Goal: Task Accomplishment & Management: Manage account settings

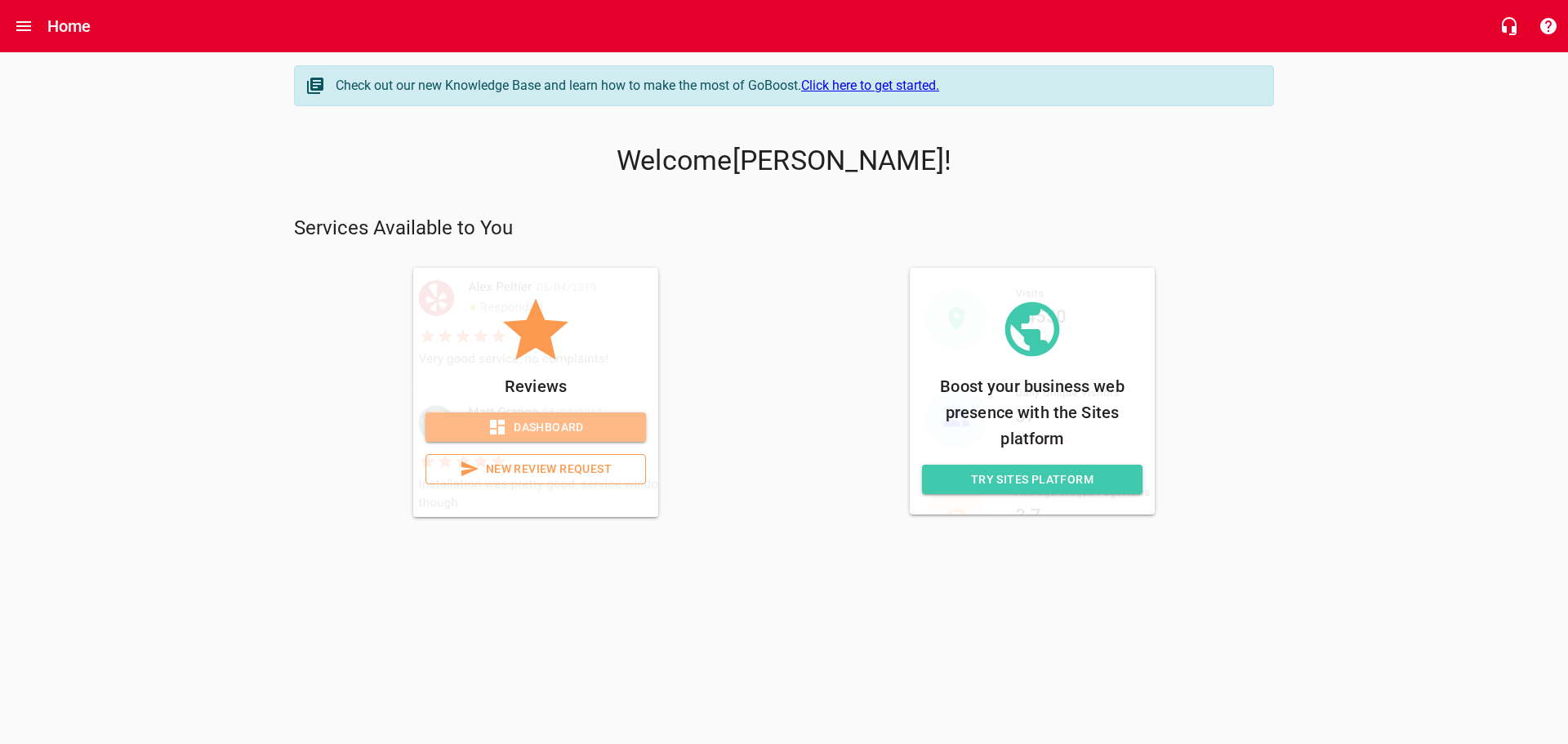
click at [546, 423] on span "Dashboard" at bounding box center [535, 427] width 194 height 20
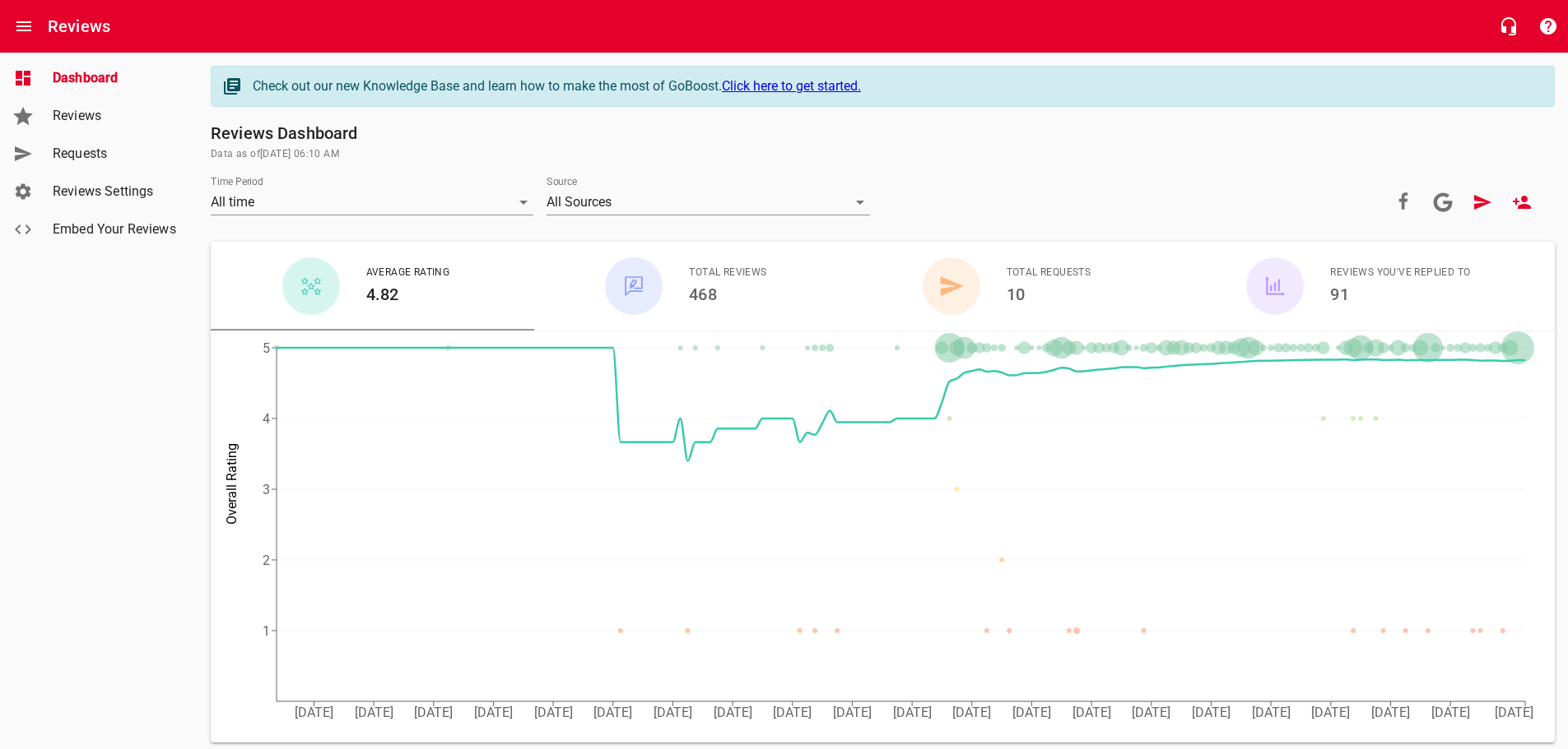
click at [69, 117] on span "Reviews" at bounding box center [115, 116] width 125 height 20
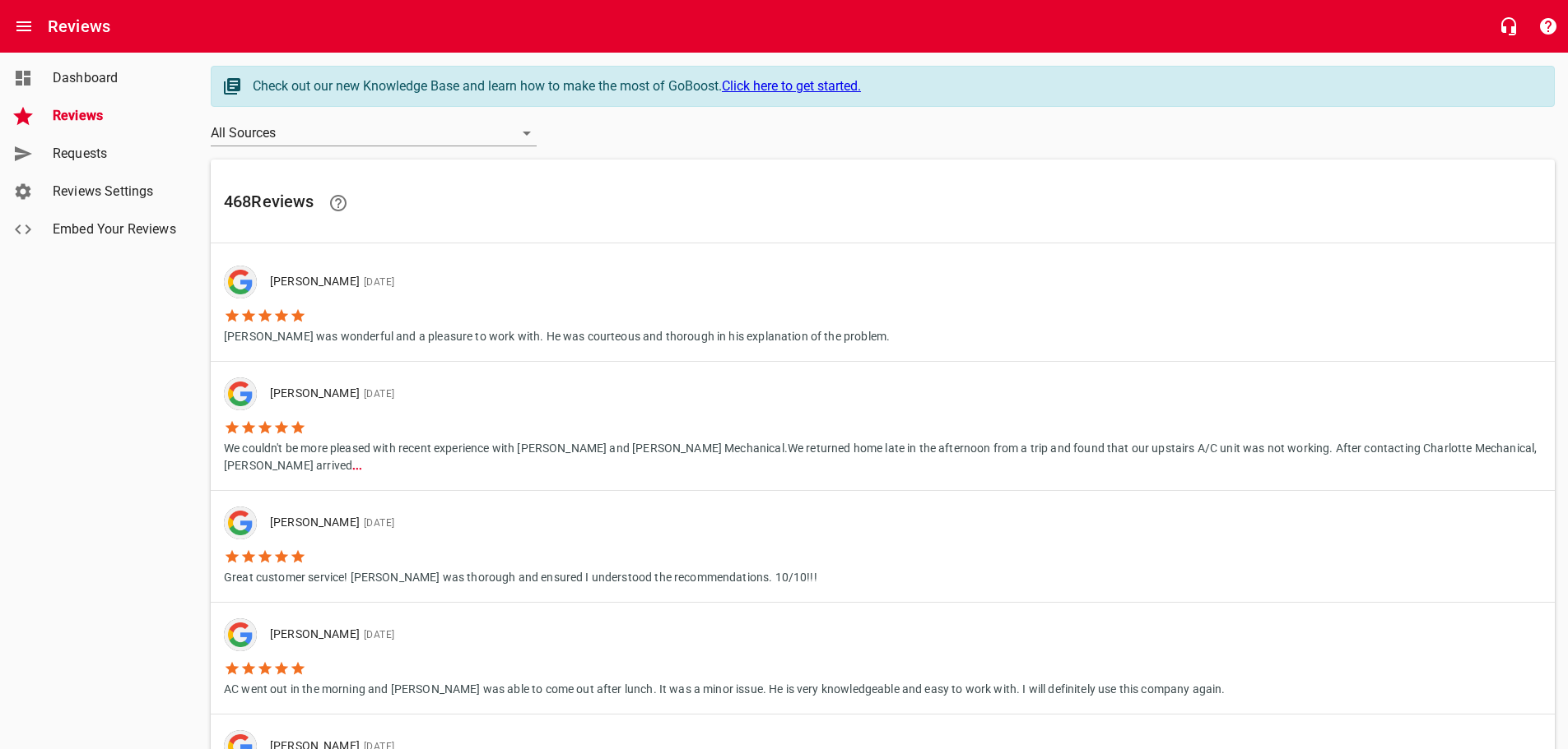
click at [117, 89] on link "Dashboard" at bounding box center [99, 78] width 197 height 38
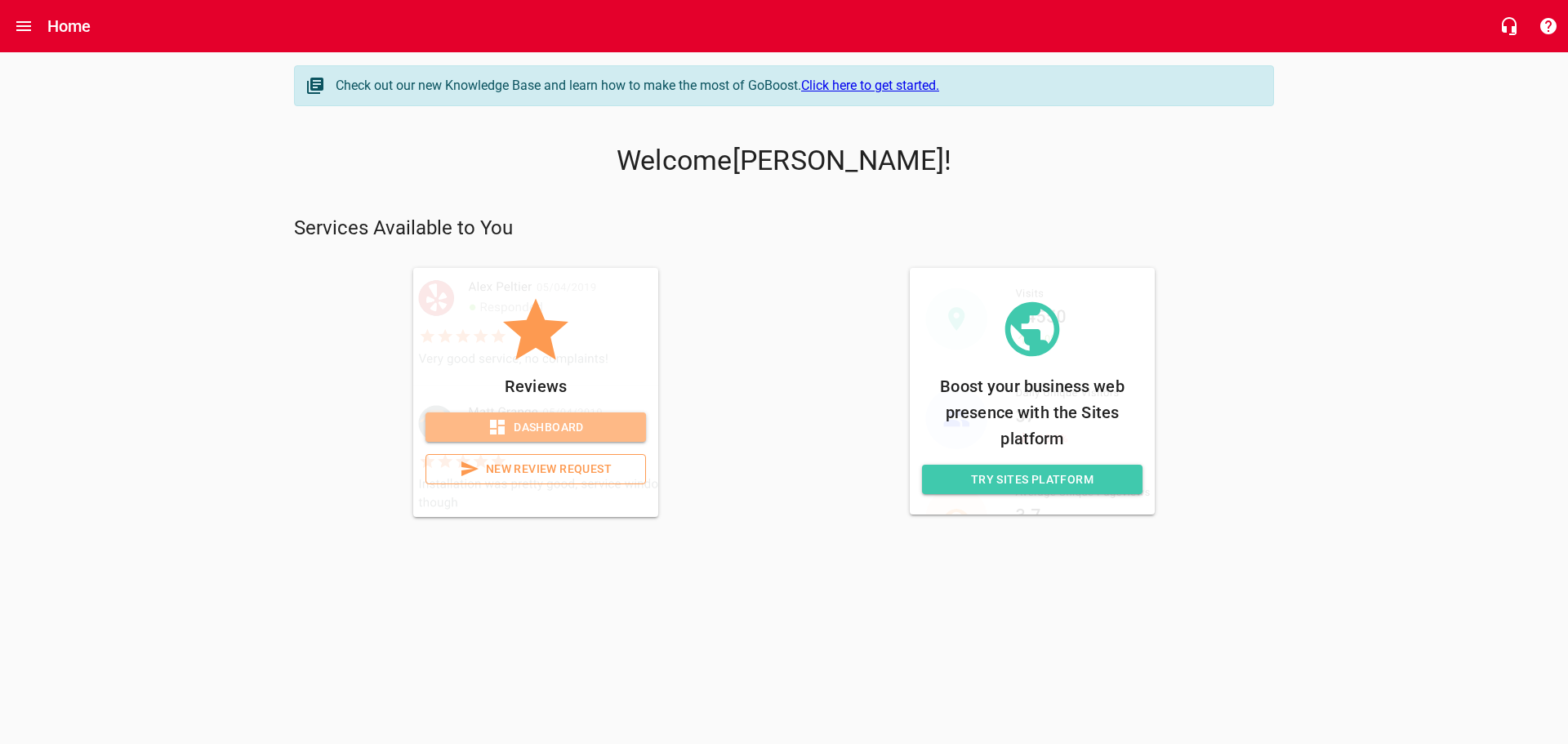
click at [546, 424] on span "Dashboard" at bounding box center [535, 427] width 194 height 20
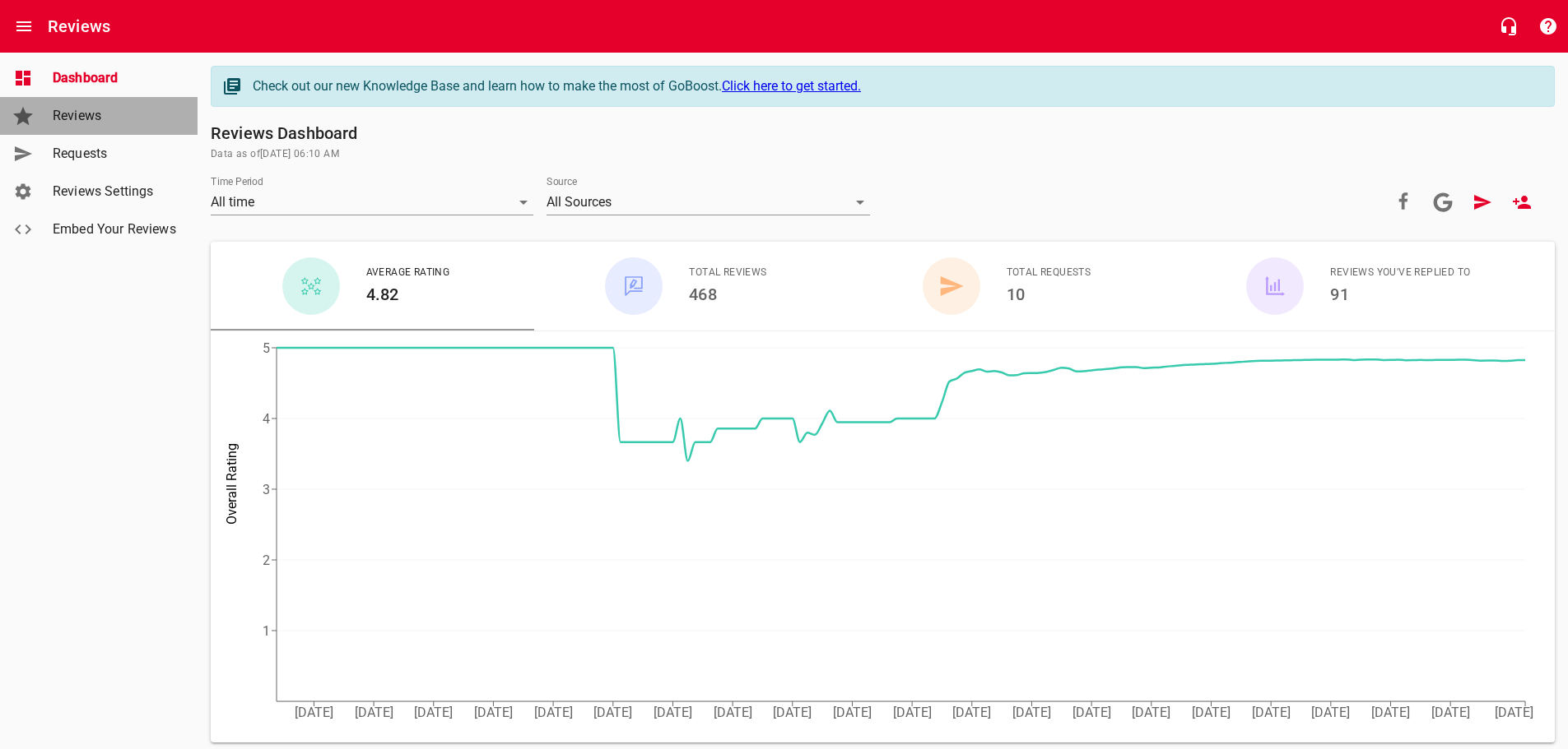
click at [74, 119] on span "Reviews" at bounding box center [115, 116] width 125 height 20
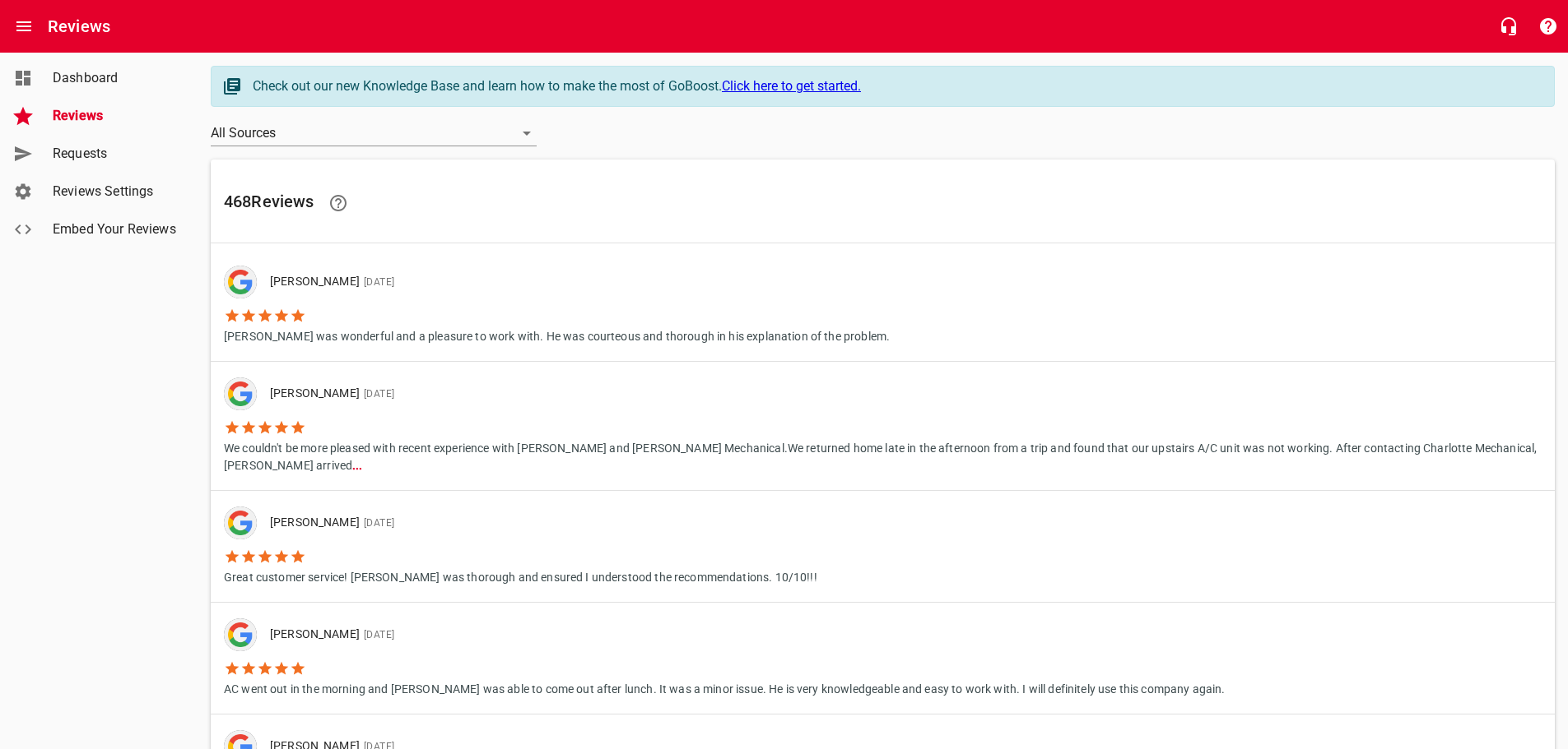
click at [101, 81] on span "Dashboard" at bounding box center [115, 78] width 125 height 20
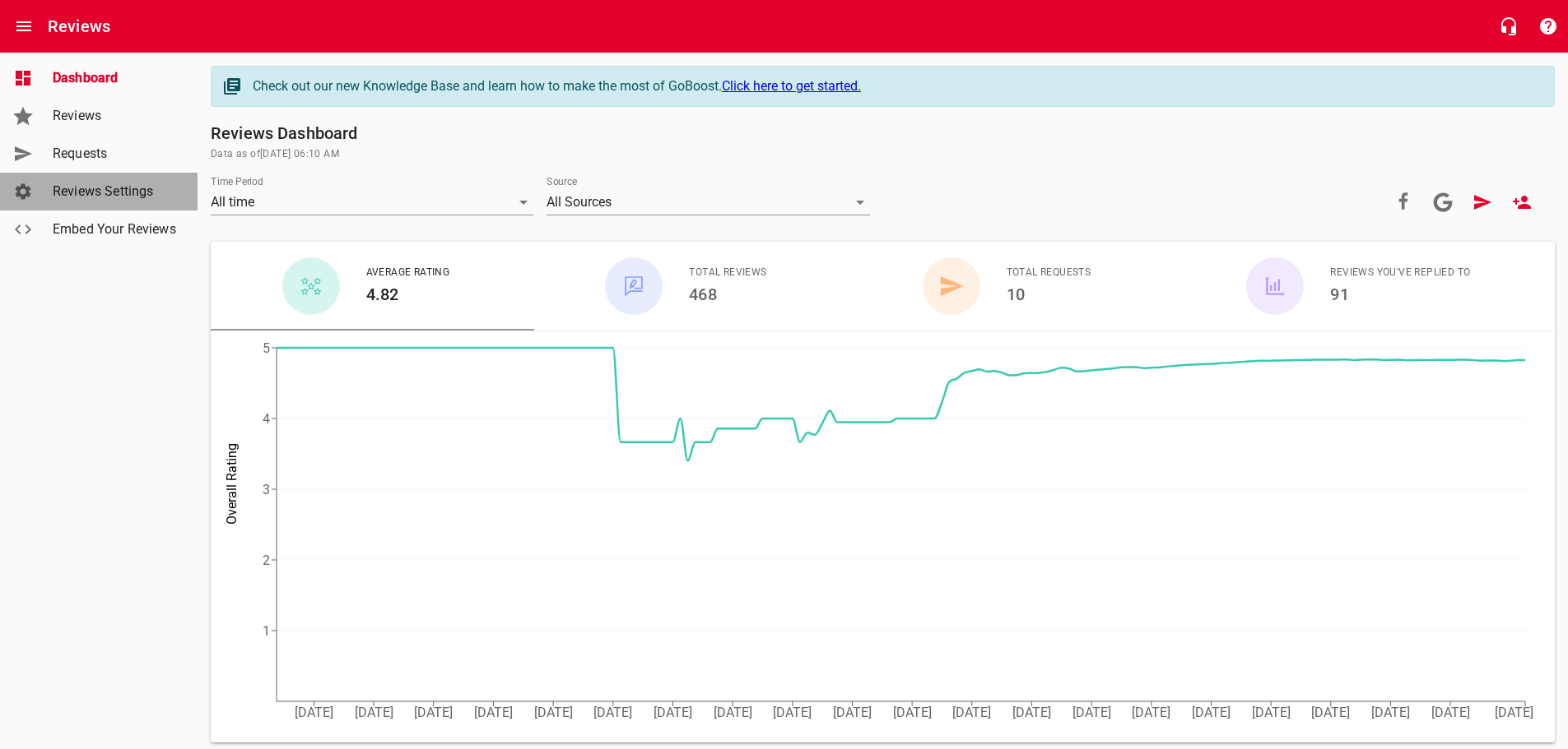
click at [110, 195] on span "Reviews Settings" at bounding box center [115, 191] width 125 height 20
